Goal: Navigation & Orientation: Find specific page/section

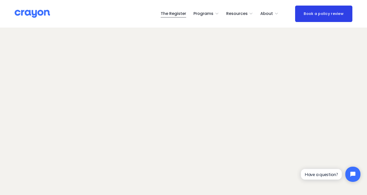
click at [174, 13] on link "The Register" at bounding box center [174, 14] width 26 height 8
click at [26, 17] on img at bounding box center [32, 13] width 35 height 9
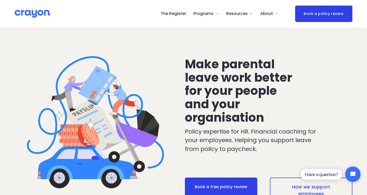
click at [179, 15] on link "The Register" at bounding box center [174, 14] width 26 height 8
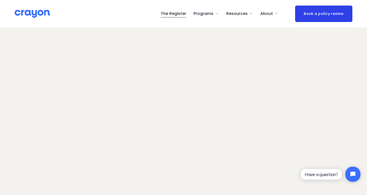
scroll to position [0, 0]
